Goal: Information Seeking & Learning: Learn about a topic

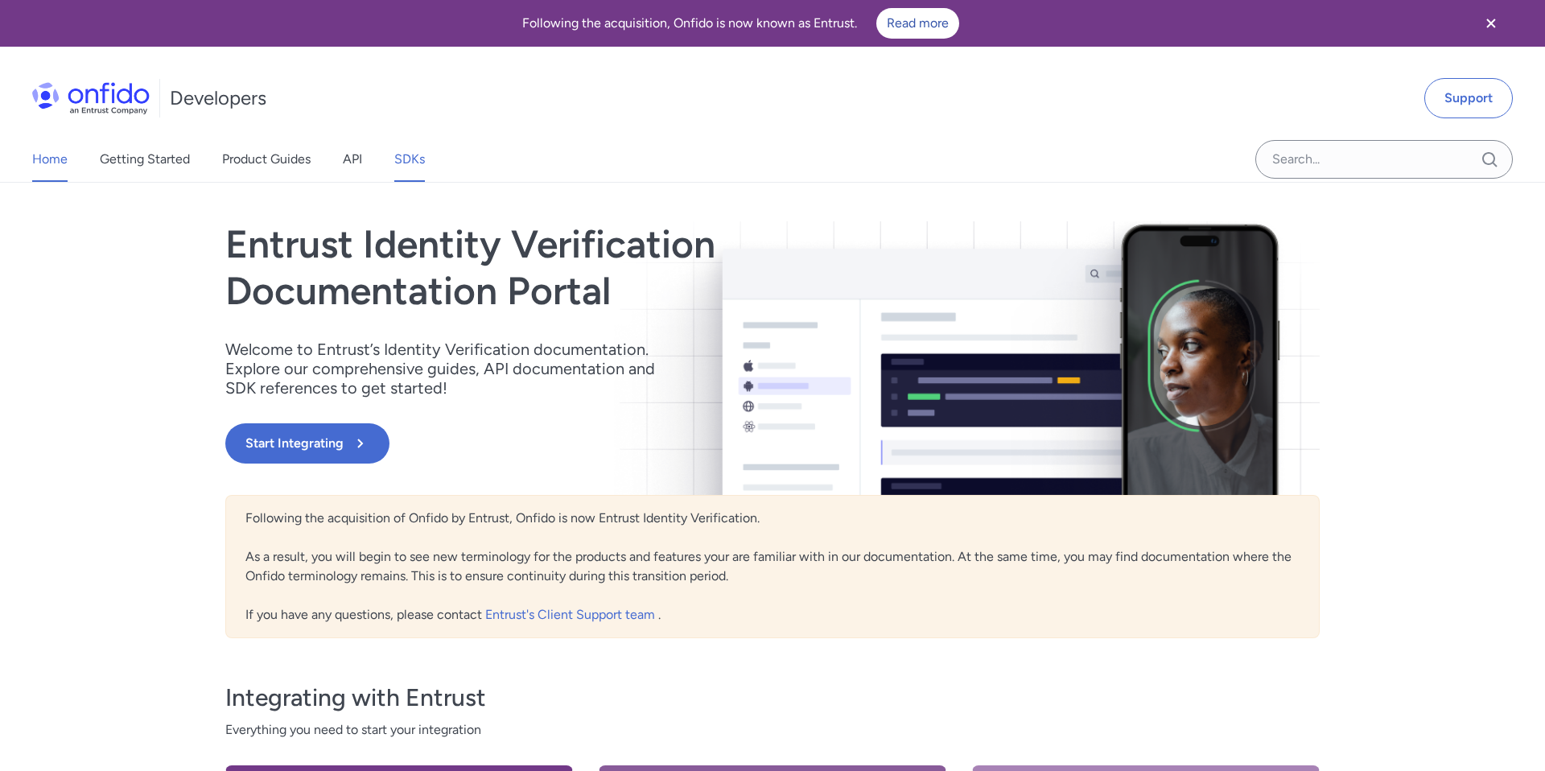
click at [412, 152] on link "SDKs" at bounding box center [409, 159] width 31 height 45
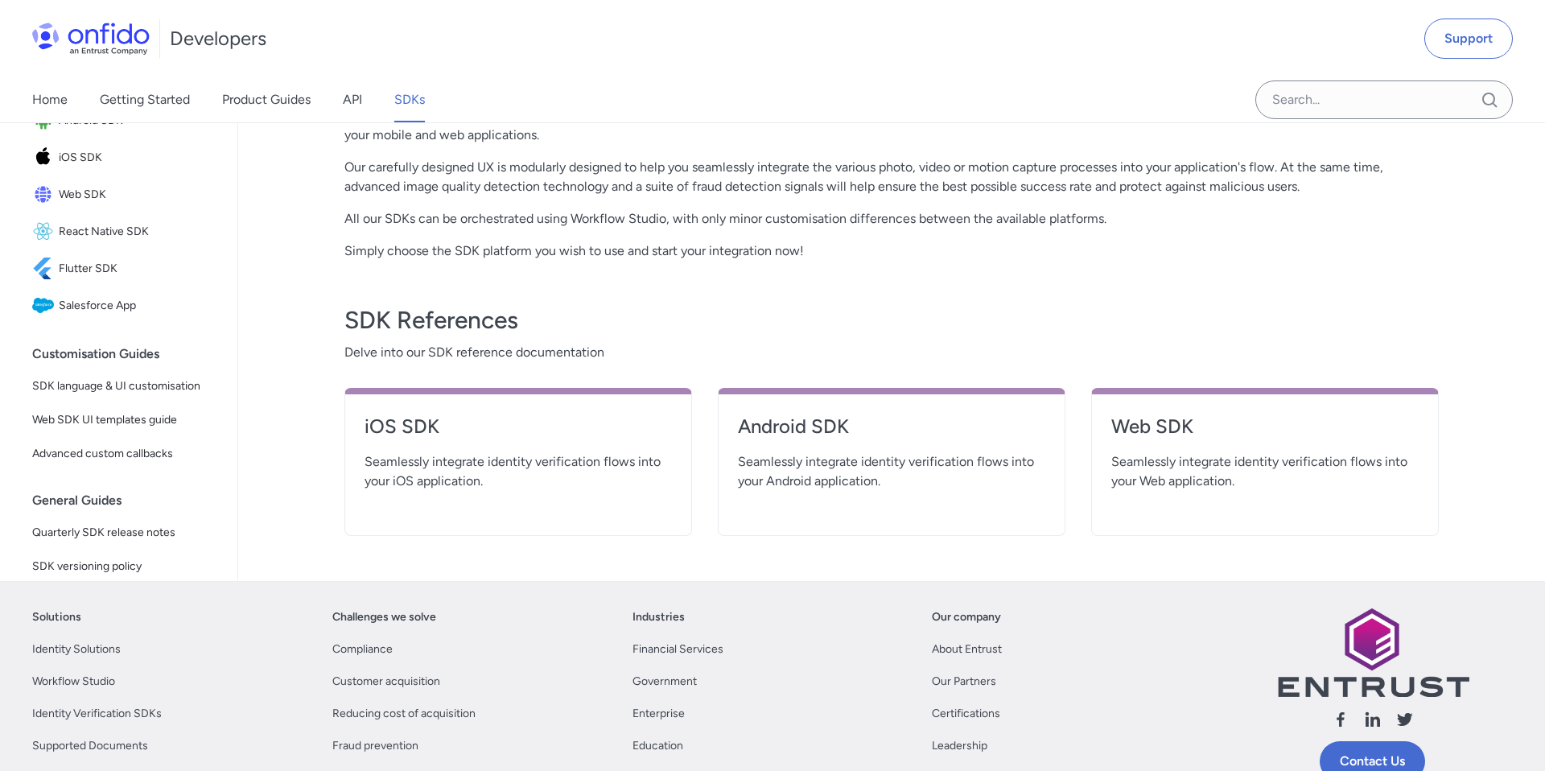
scroll to position [432, 0]
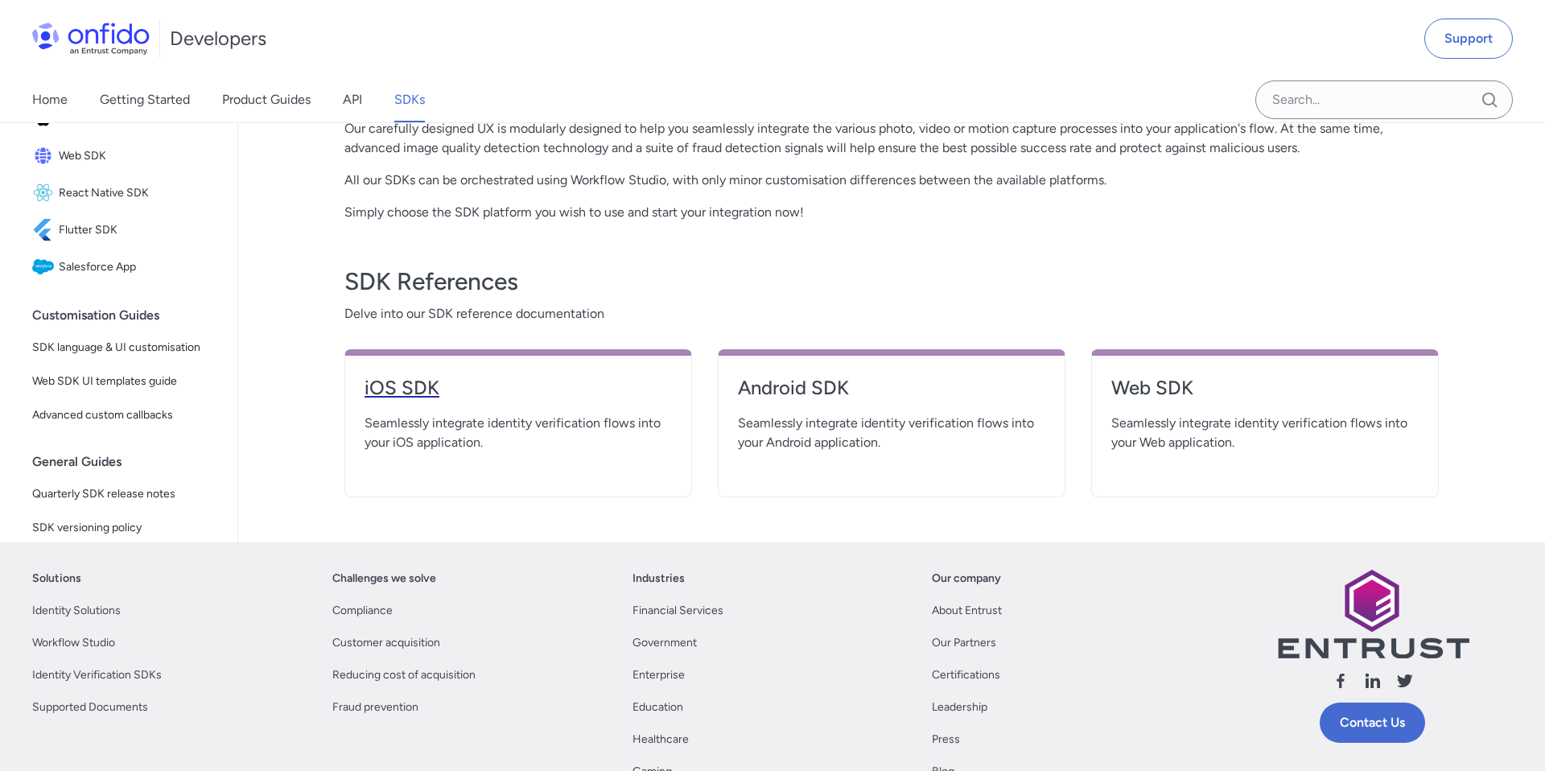
click at [423, 399] on h4 "iOS SDK" at bounding box center [517, 388] width 307 height 26
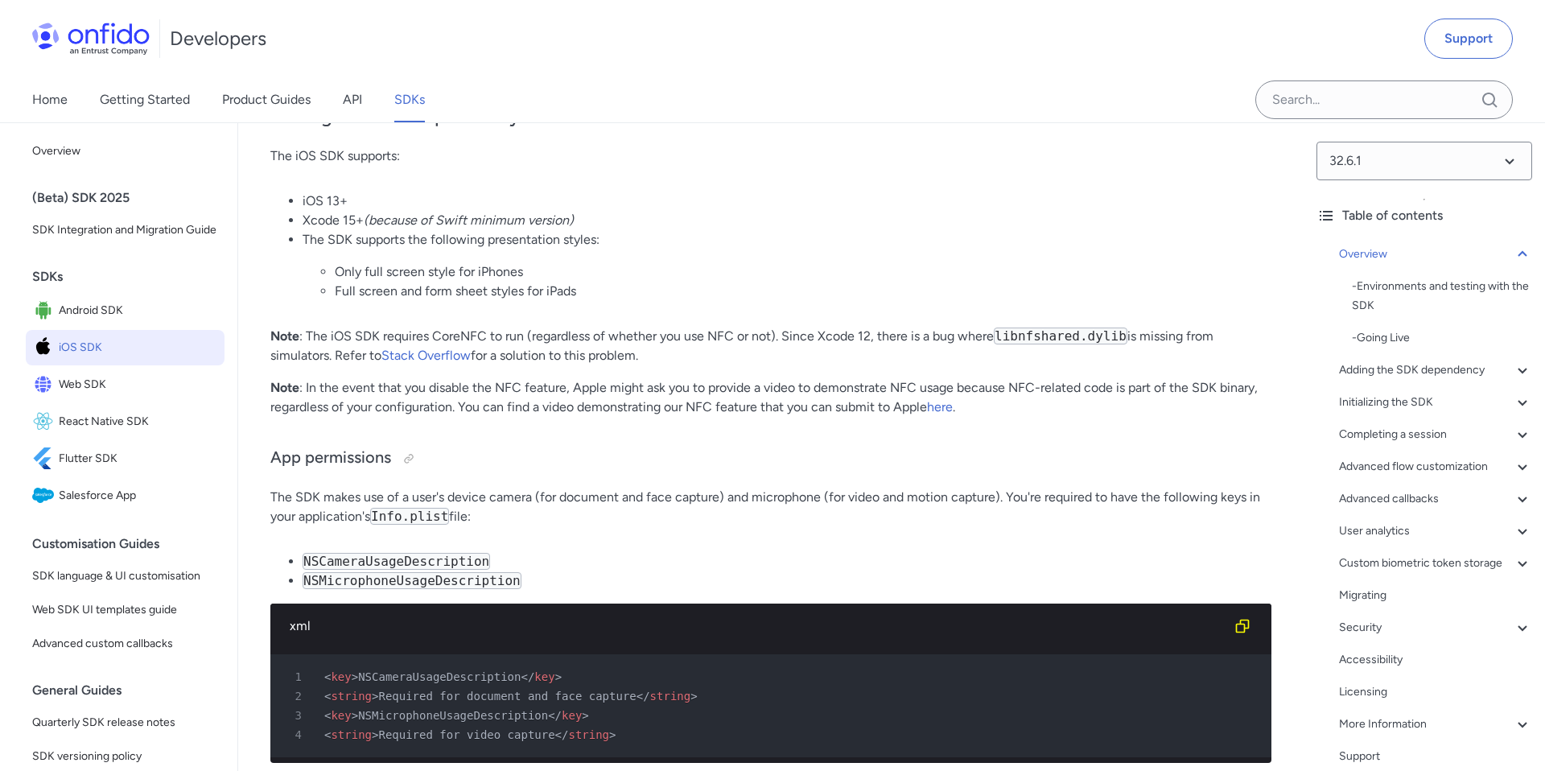
scroll to position [1249, 0]
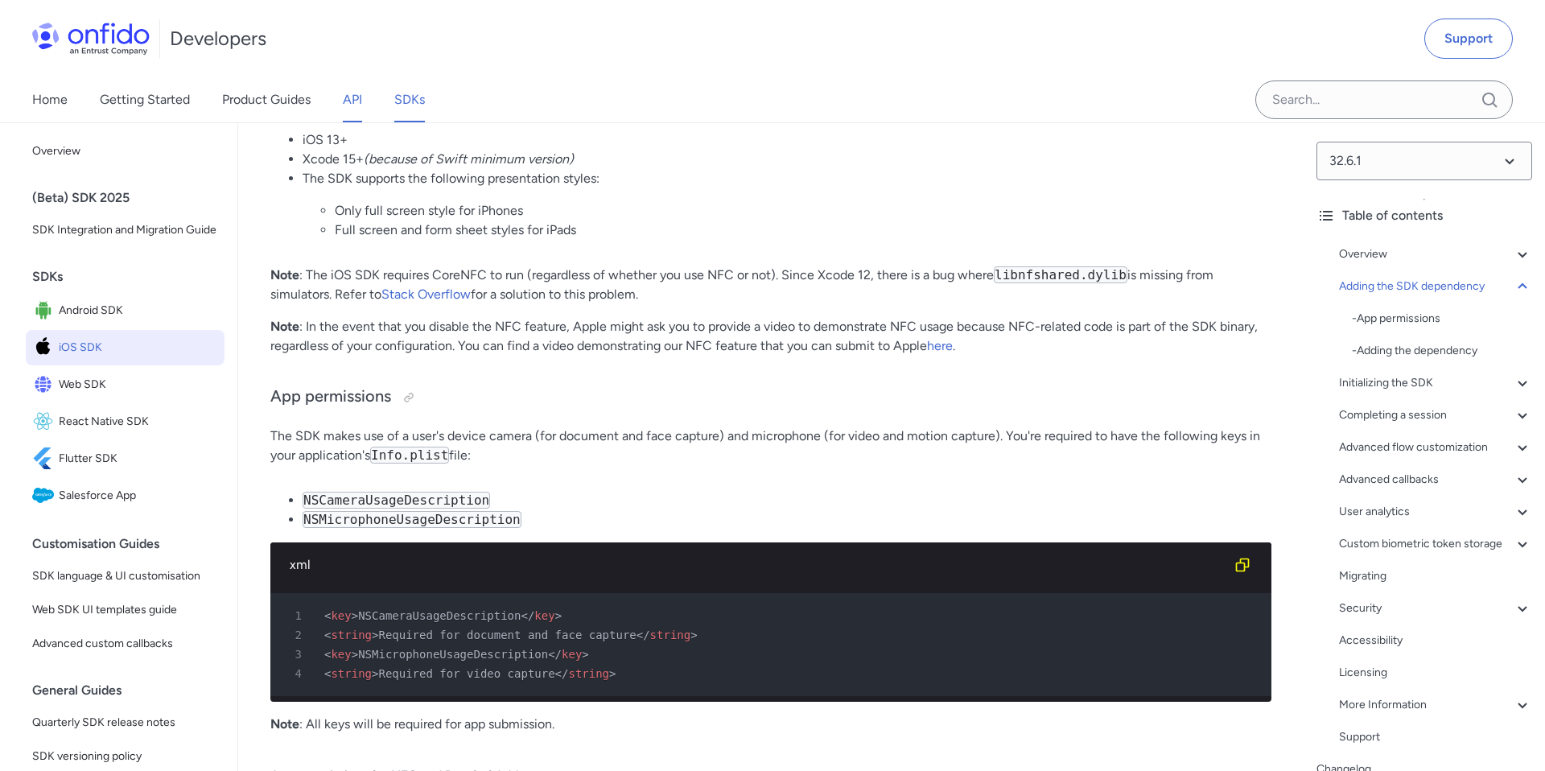
click at [351, 97] on link "API" at bounding box center [352, 99] width 19 height 45
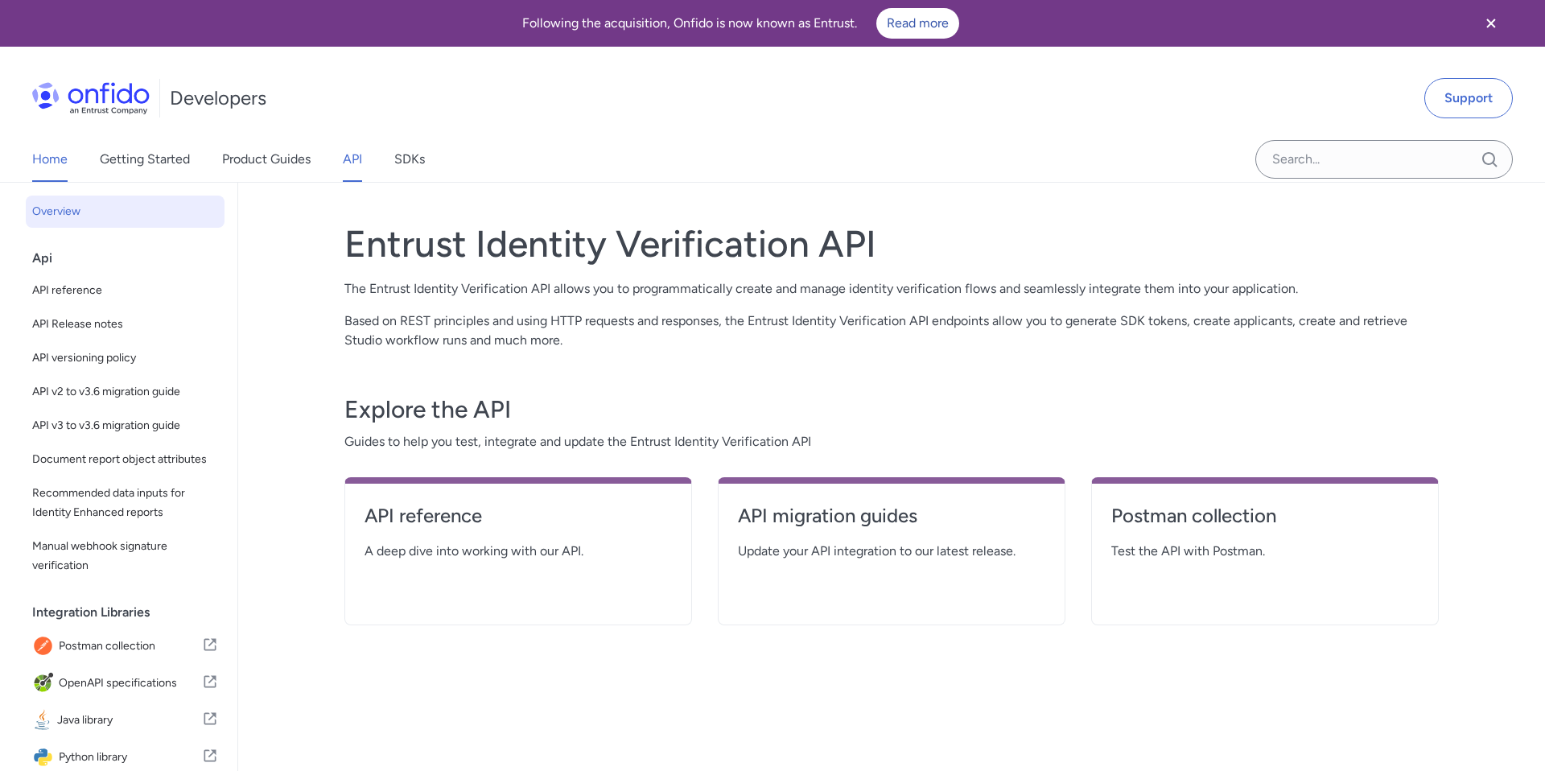
click at [58, 165] on link "Home" at bounding box center [49, 159] width 35 height 45
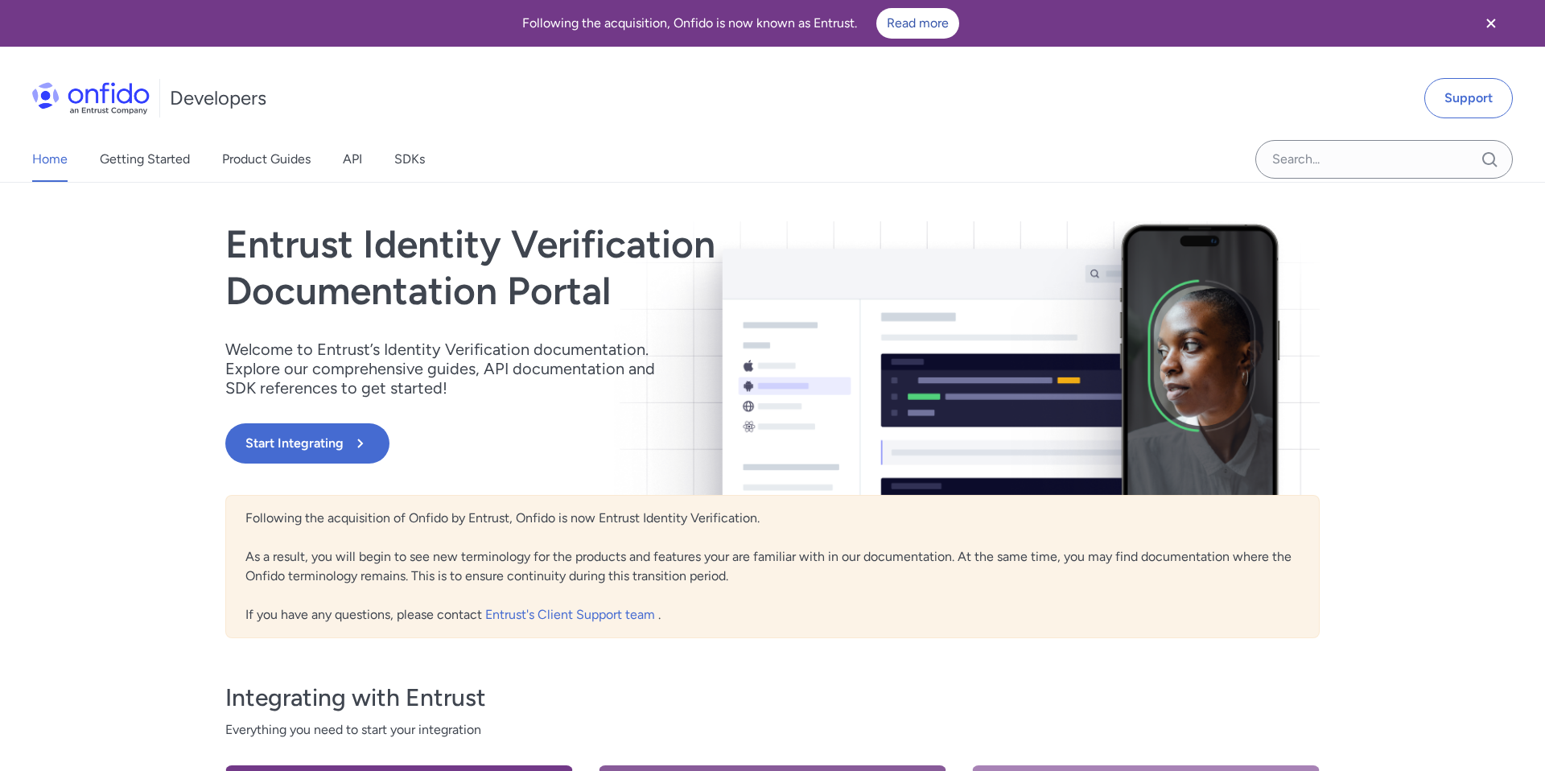
scroll to position [8, 0]
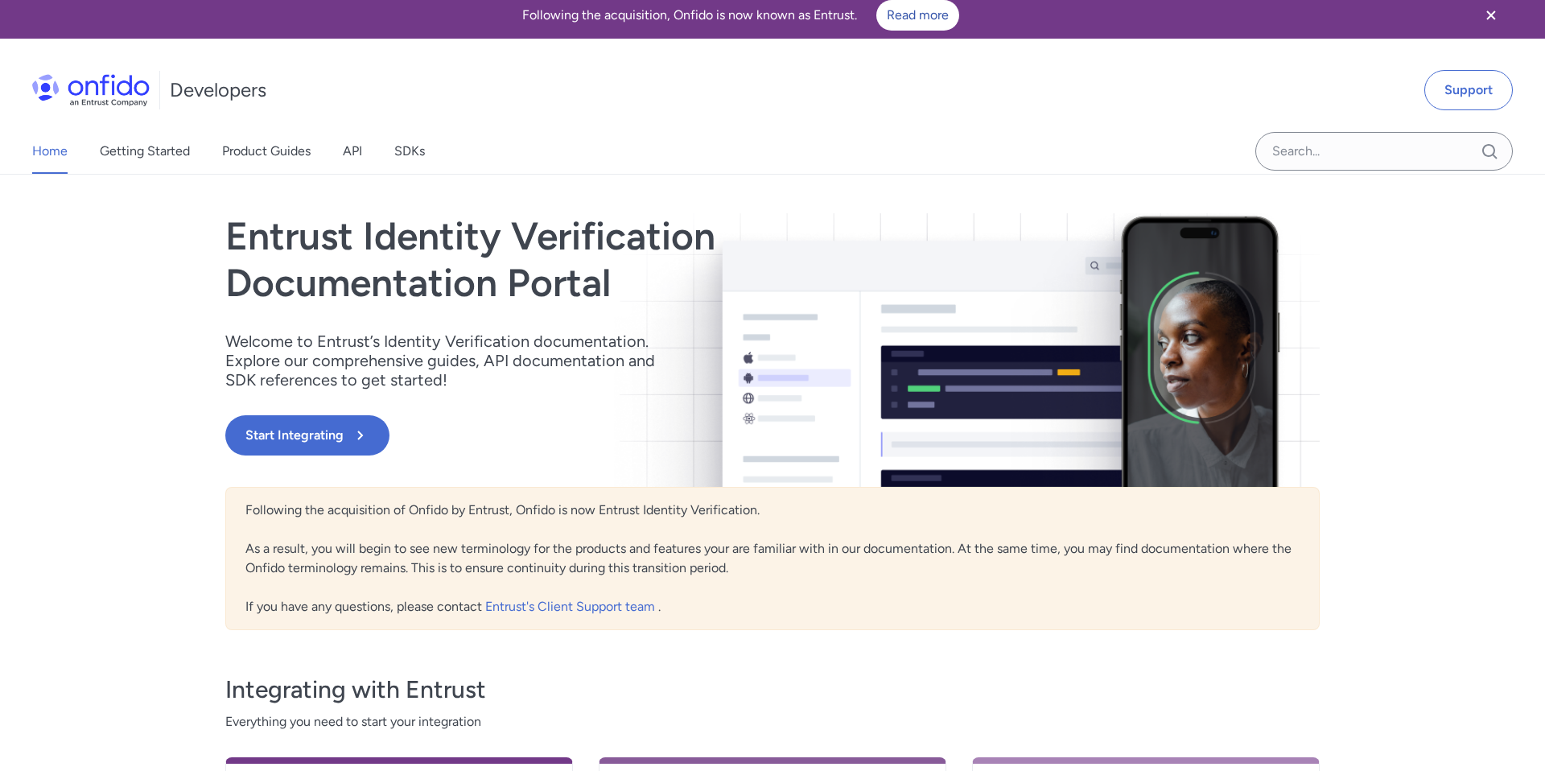
click at [91, 99] on img at bounding box center [90, 90] width 117 height 32
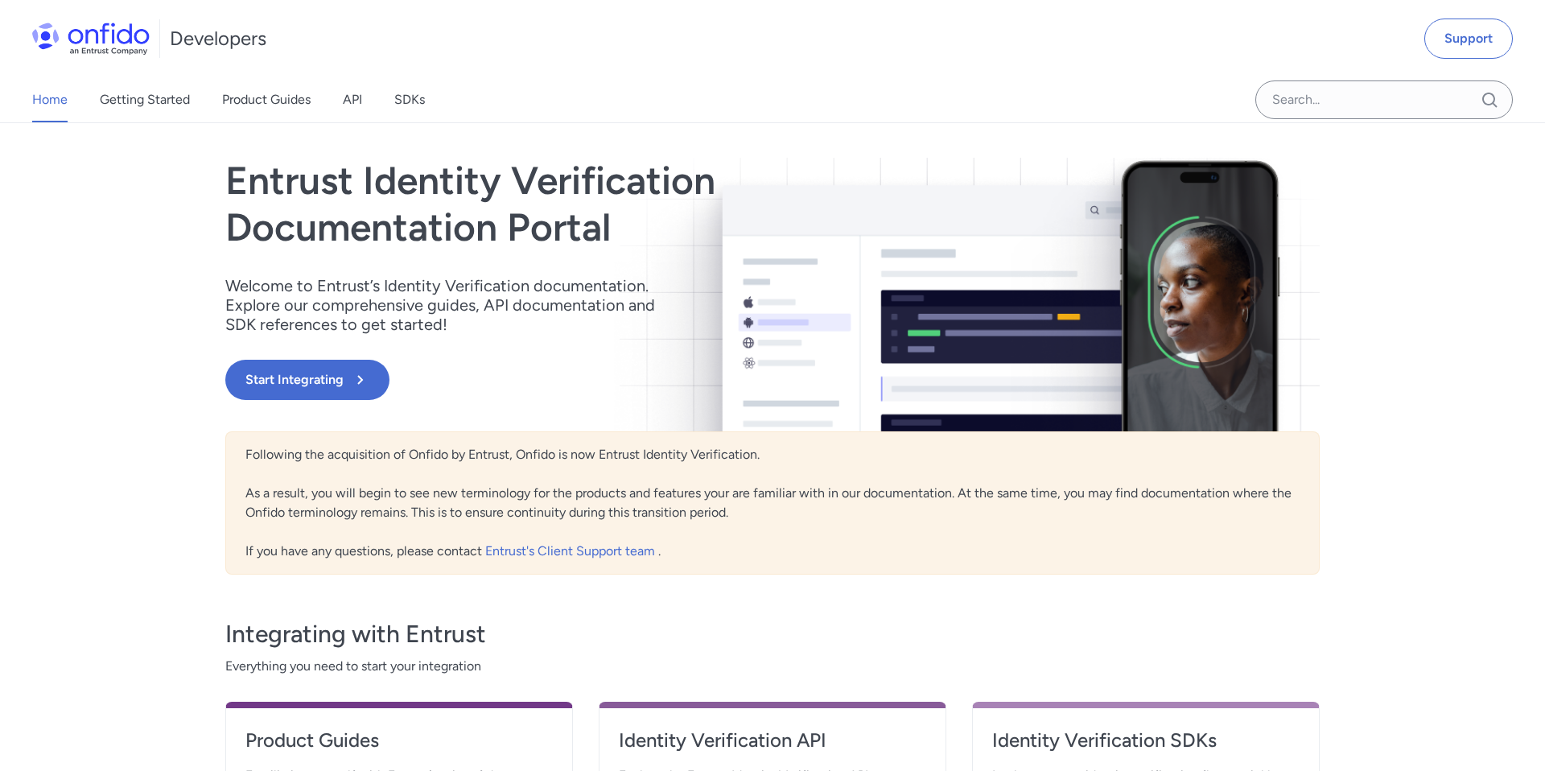
scroll to position [0, 0]
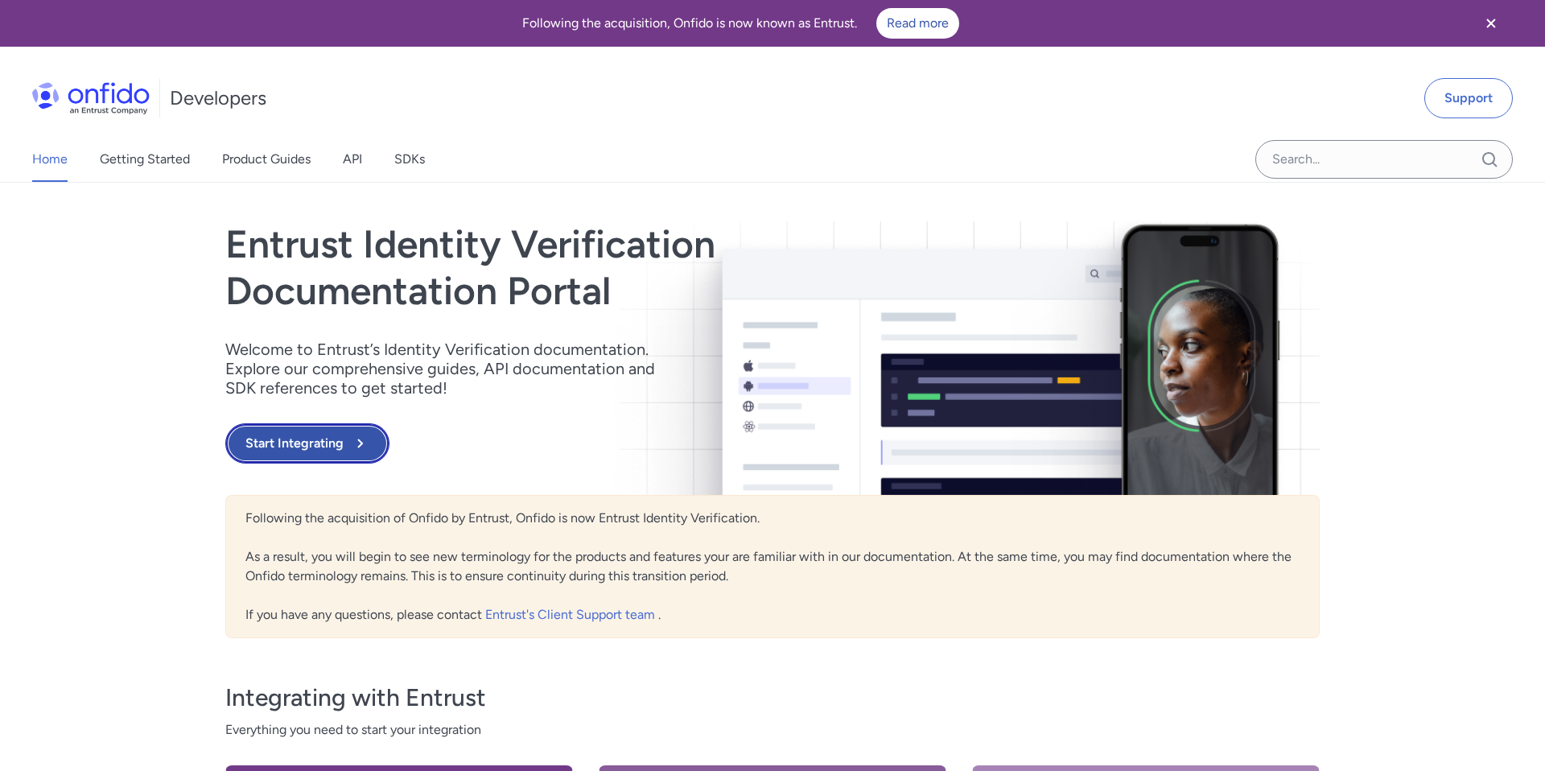
click at [299, 440] on button "Start Integrating" at bounding box center [307, 443] width 164 height 40
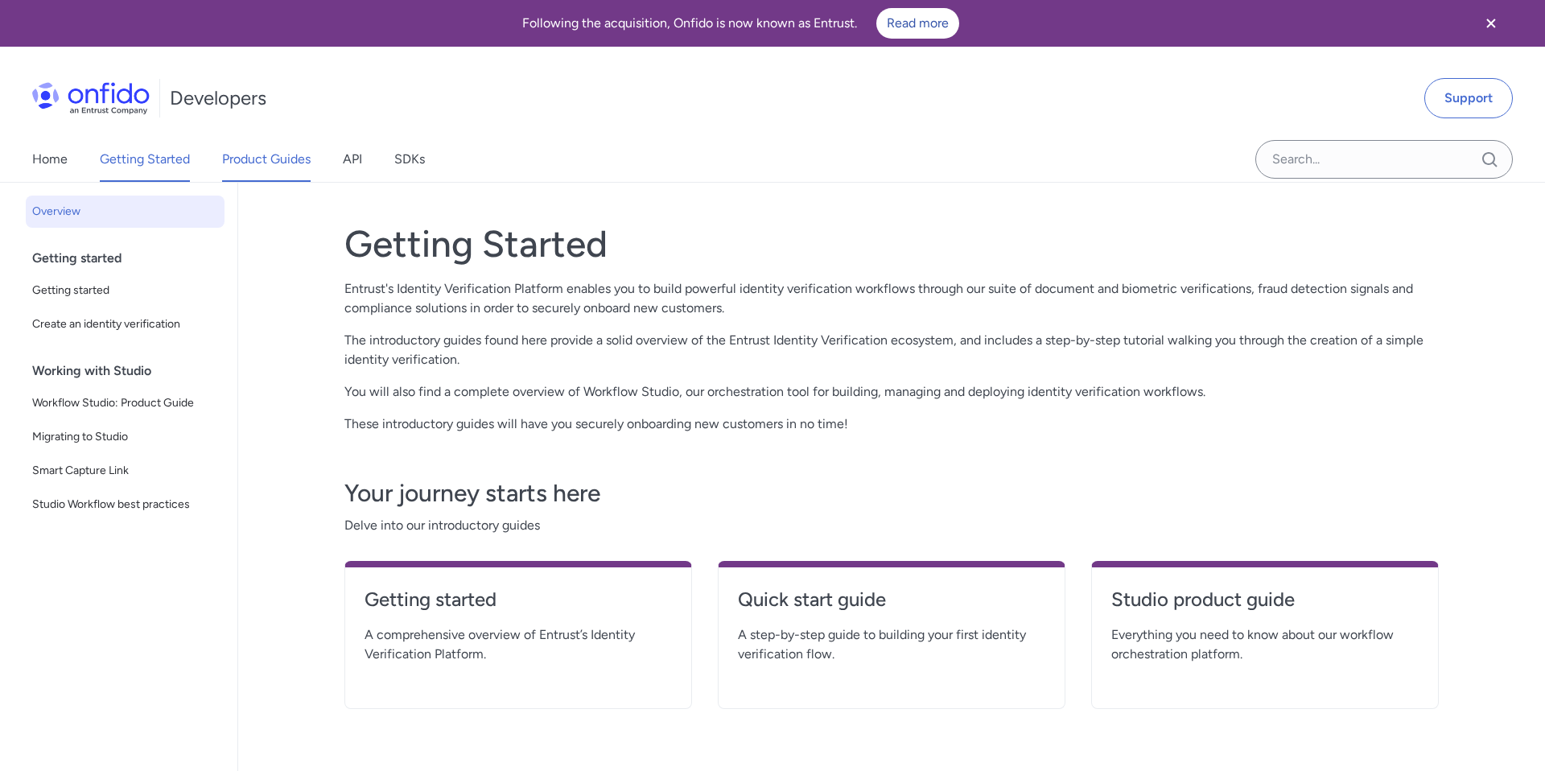
click at [257, 168] on link "Product Guides" at bounding box center [266, 159] width 89 height 45
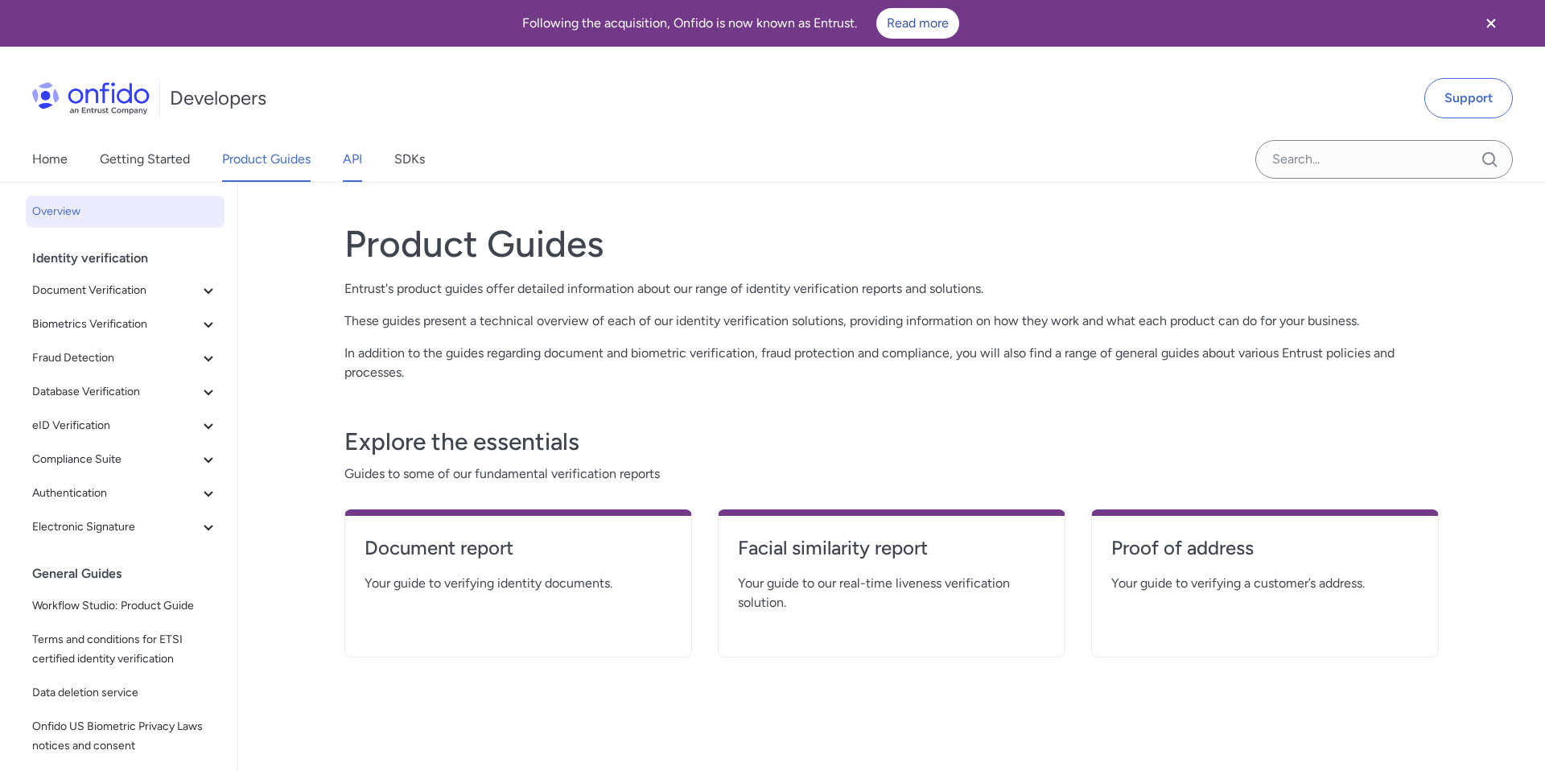
click at [348, 166] on link "API" at bounding box center [352, 159] width 19 height 45
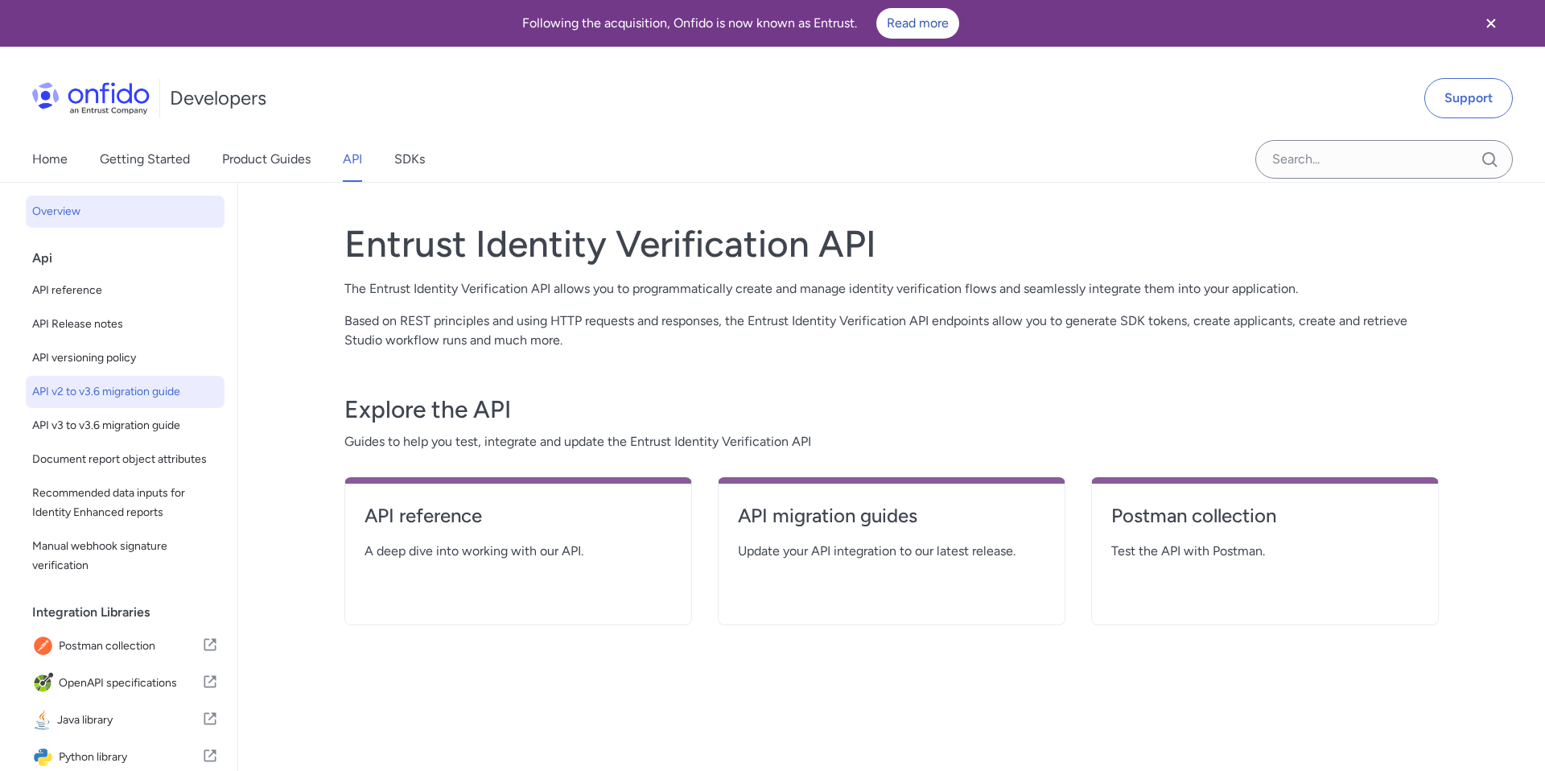
scroll to position [134, 0]
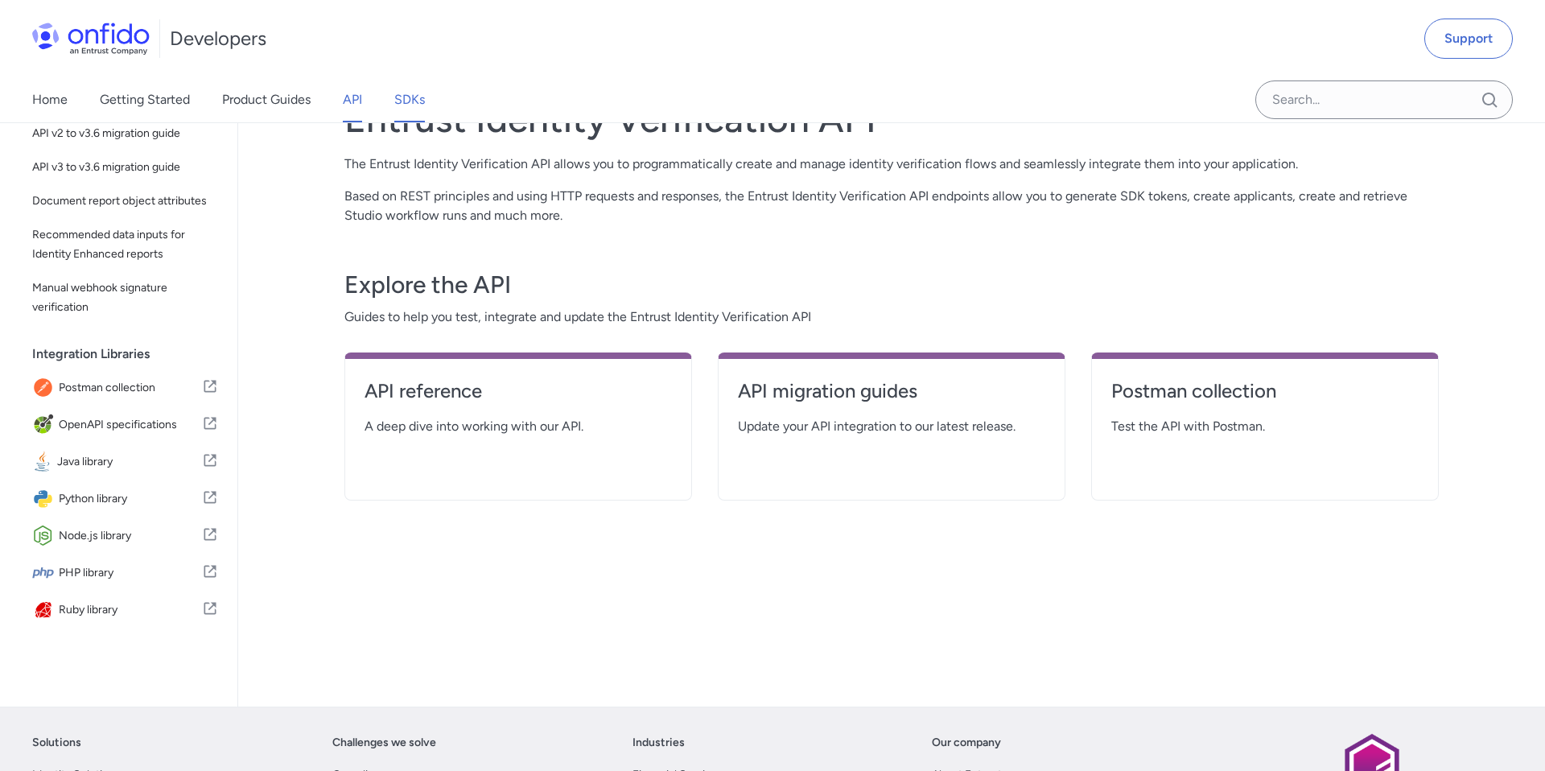
click at [400, 106] on link "SDKs" at bounding box center [409, 99] width 31 height 45
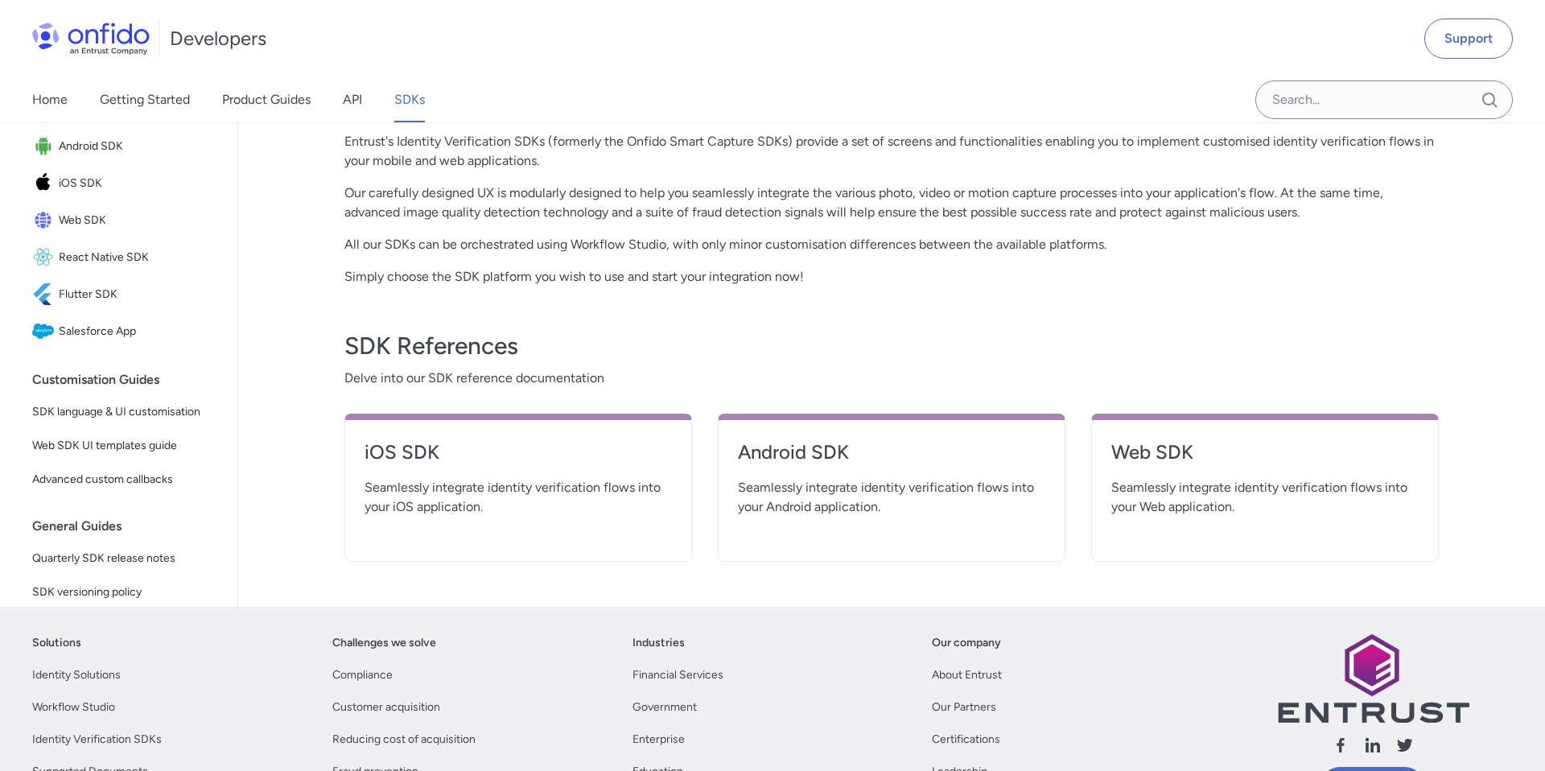
scroll to position [369, 0]
click at [404, 455] on h4 "iOS SDK" at bounding box center [517, 452] width 307 height 26
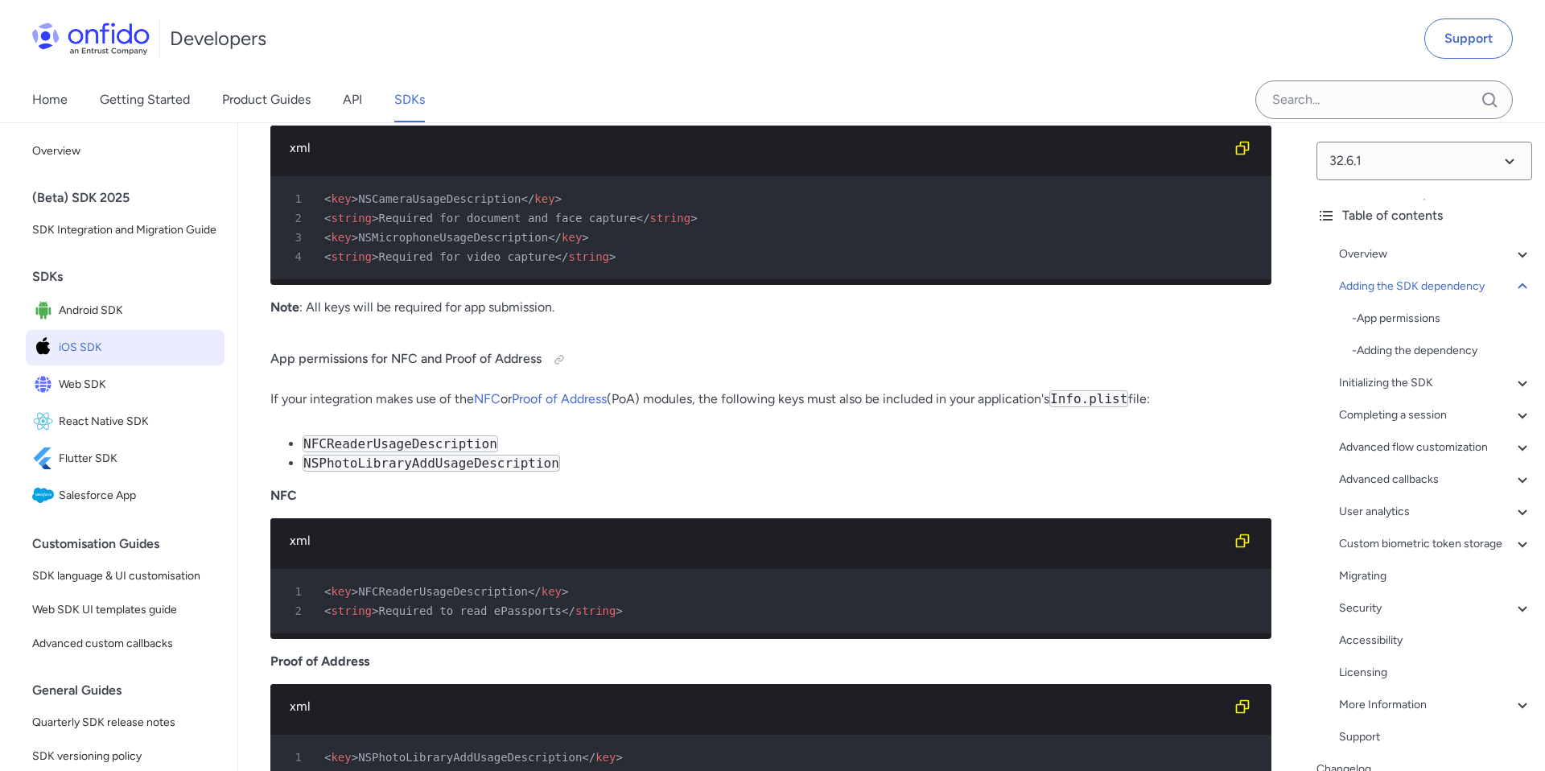
scroll to position [2026, 0]
